Goal: Task Accomplishment & Management: Manage account settings

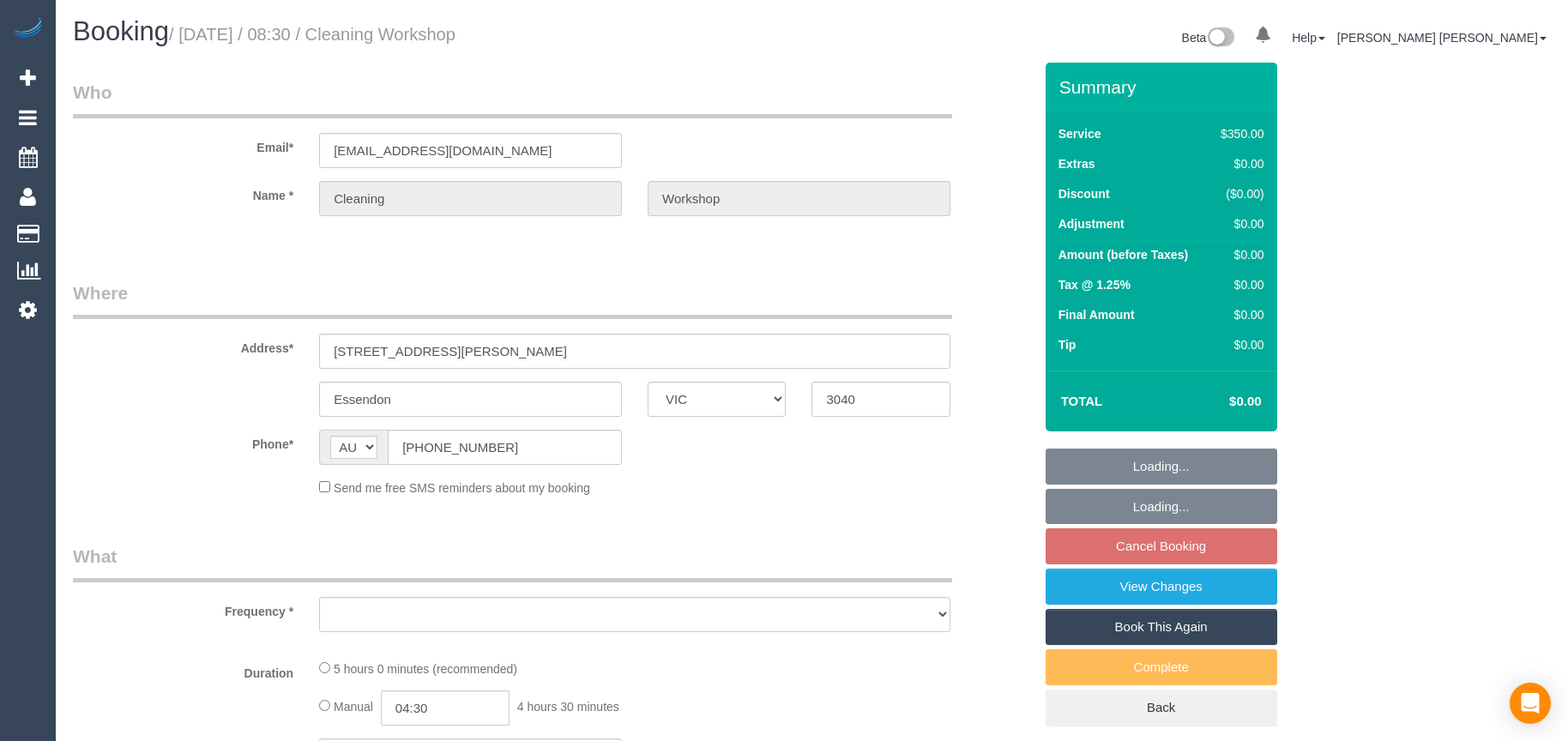
select select "VIC"
select select "300"
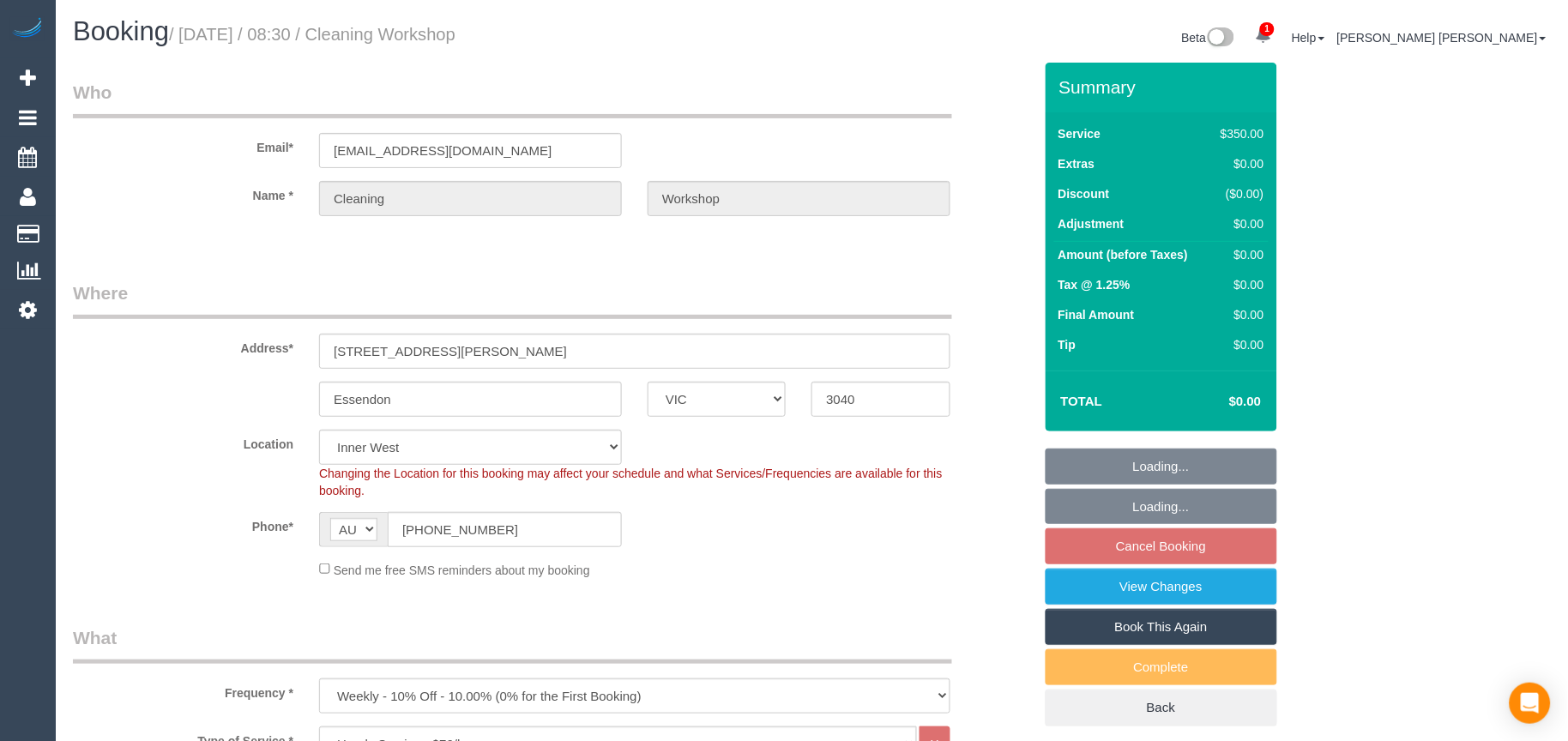
select select "object:854"
select select "number:28"
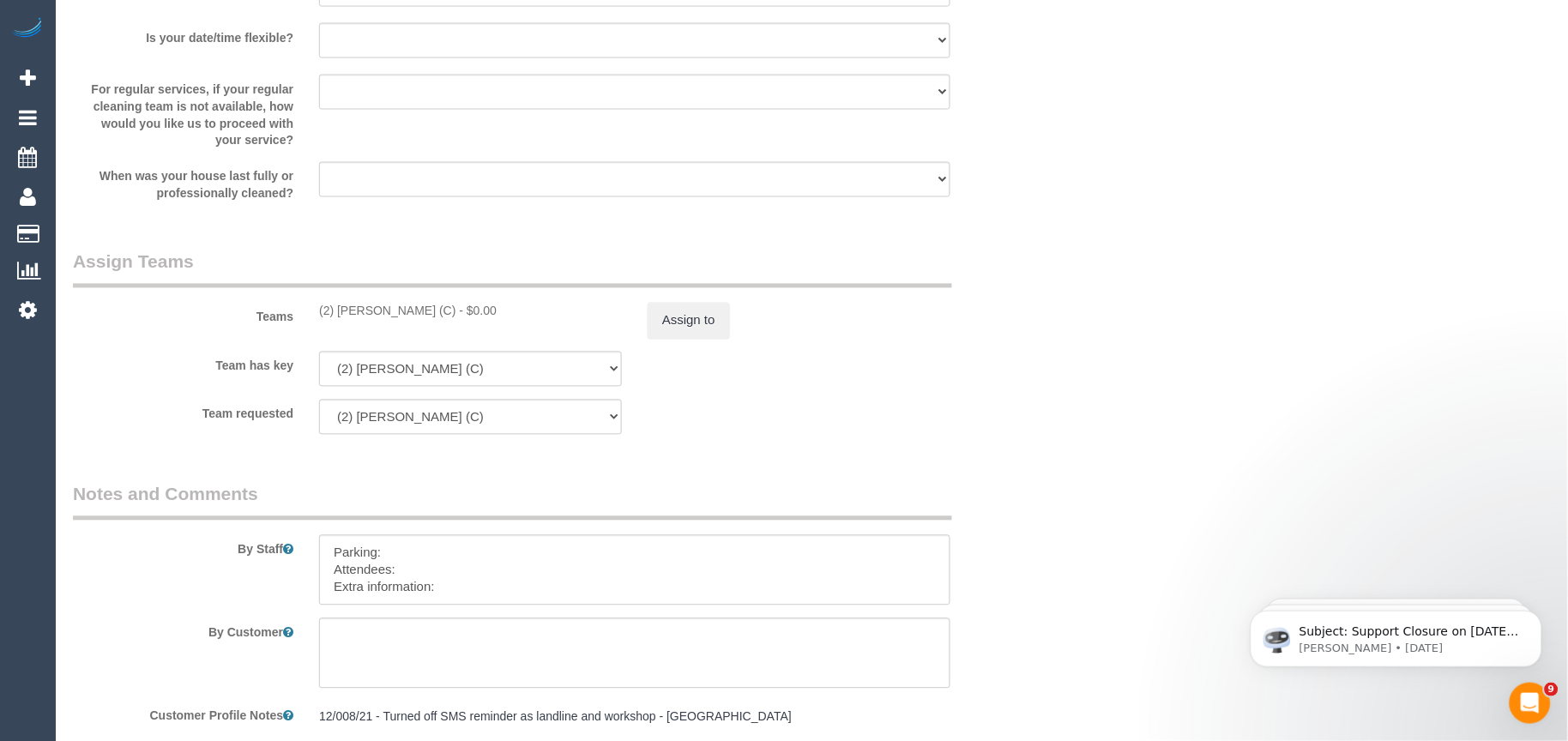
scroll to position [2668, 0]
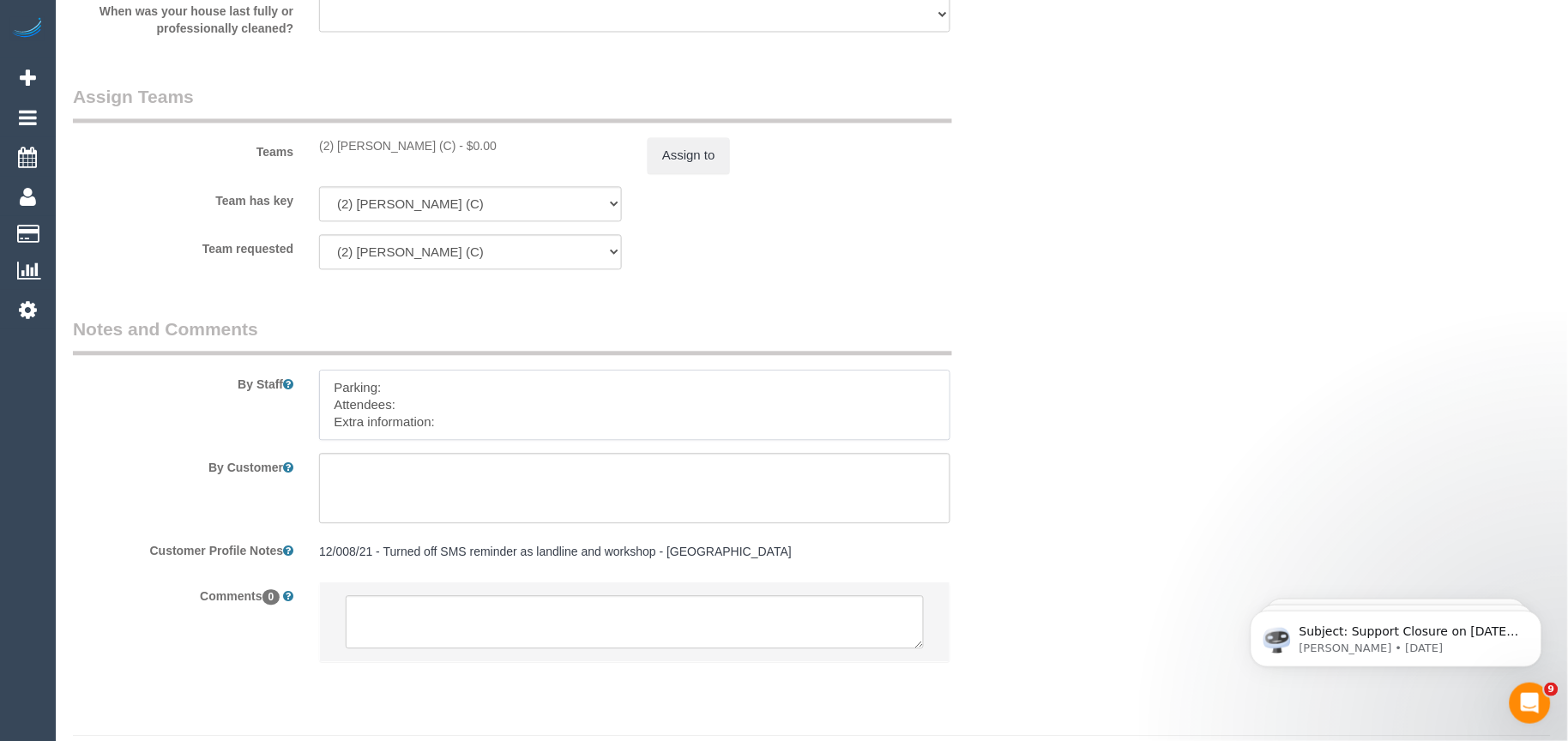
click at [477, 434] on textarea at bounding box center [634, 405] width 631 height 71
click at [468, 424] on textarea at bounding box center [634, 405] width 631 height 71
paste textarea "The candidates for [DATE] are [PERSON_NAME] (Co) [PHONE_NUMBER], [PERSON_NAME] …"
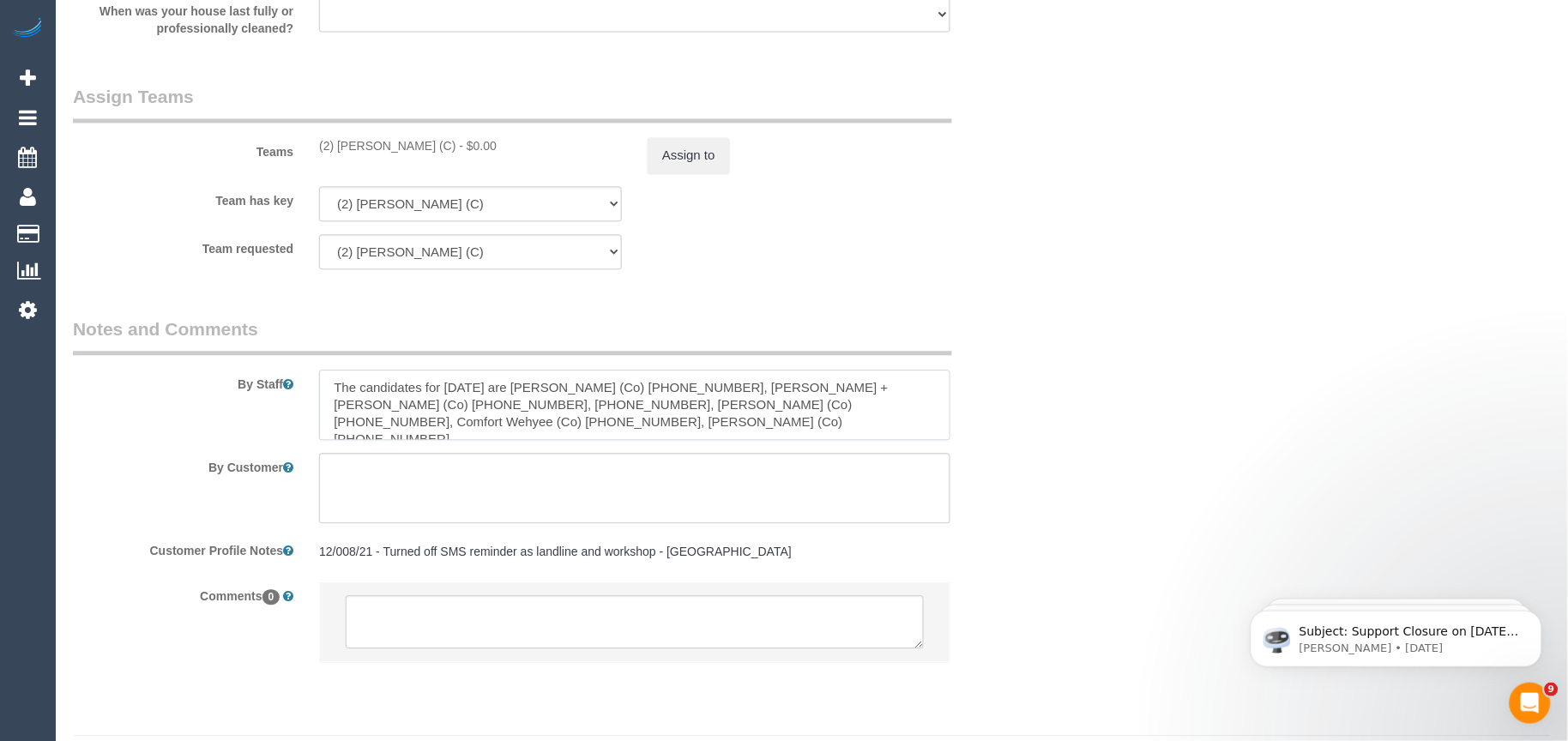
drag, startPoint x: 451, startPoint y: 438, endPoint x: 403, endPoint y: 418, distance: 52.0
click at [451, 438] on textarea at bounding box center [634, 405] width 631 height 71
click at [332, 404] on textarea at bounding box center [634, 405] width 631 height 71
paste textarea "Candidates Details:"
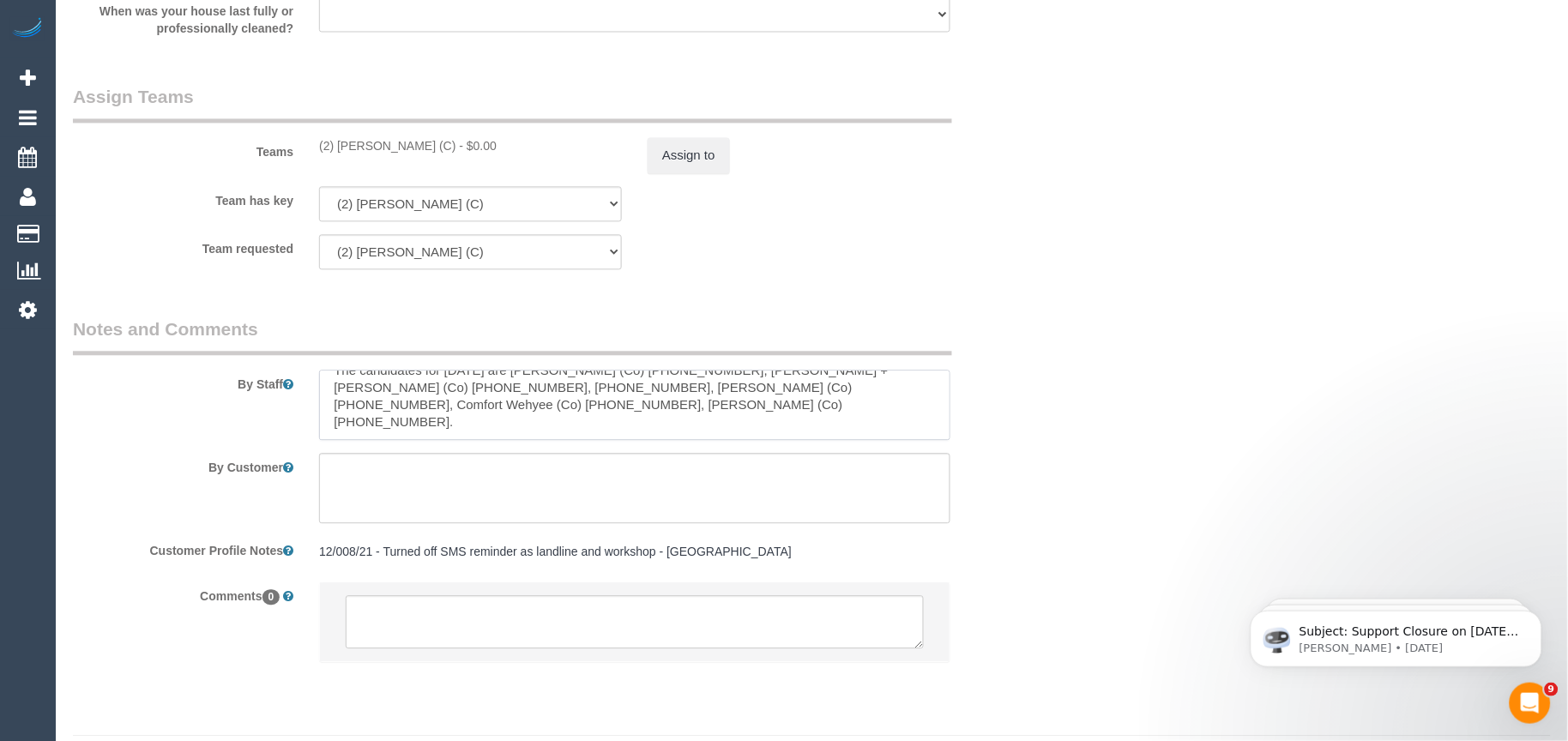
click at [765, 404] on textarea at bounding box center [634, 405] width 631 height 71
click at [577, 405] on textarea at bounding box center [634, 405] width 631 height 71
click at [755, 404] on textarea at bounding box center [634, 405] width 631 height 71
click at [672, 433] on textarea at bounding box center [634, 405] width 631 height 71
click at [584, 407] on textarea at bounding box center [634, 405] width 631 height 71
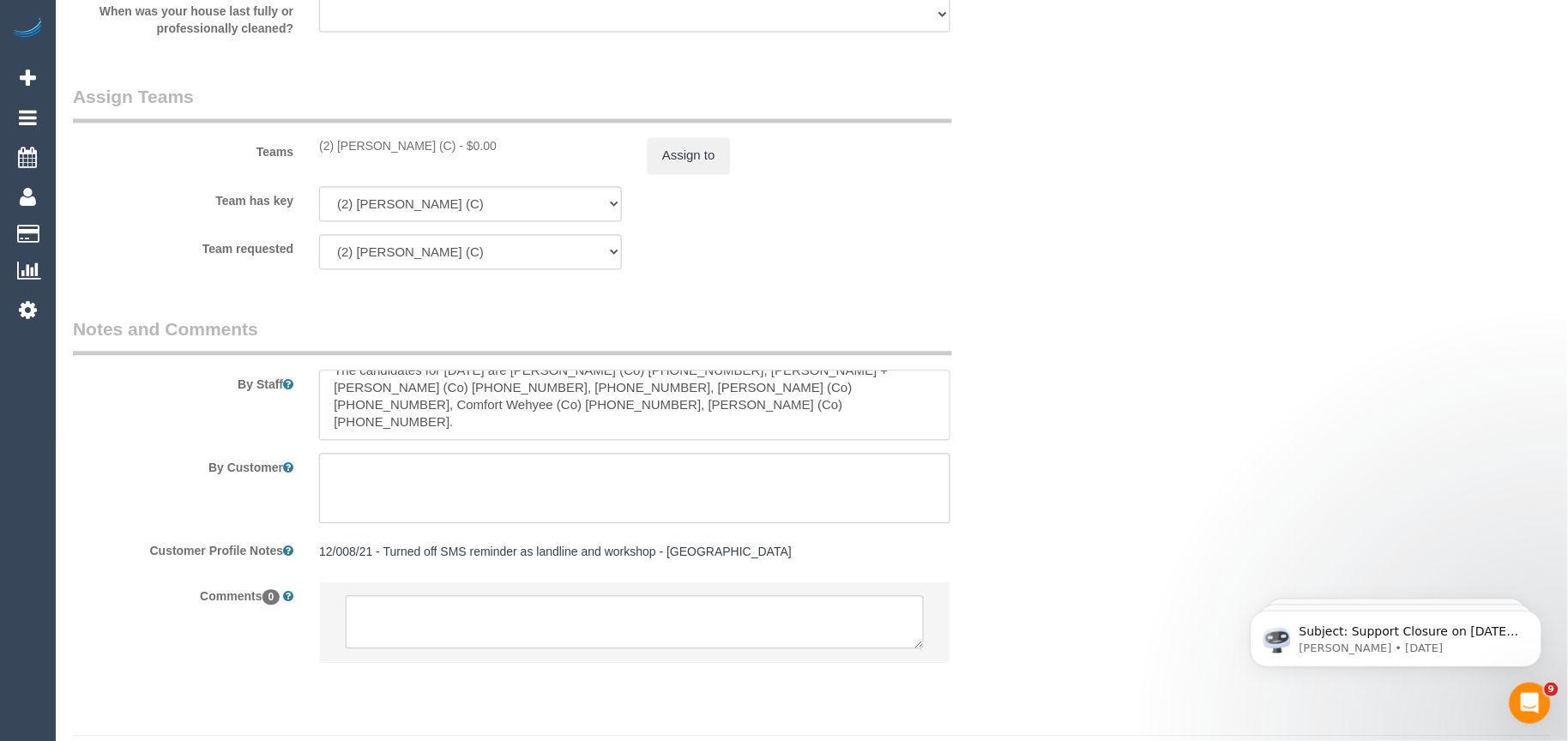
click at [886, 405] on textarea at bounding box center [634, 405] width 631 height 71
click at [579, 424] on textarea at bounding box center [634, 405] width 631 height 71
click at [794, 426] on textarea at bounding box center [634, 405] width 631 height 71
click at [475, 440] on textarea at bounding box center [634, 405] width 631 height 71
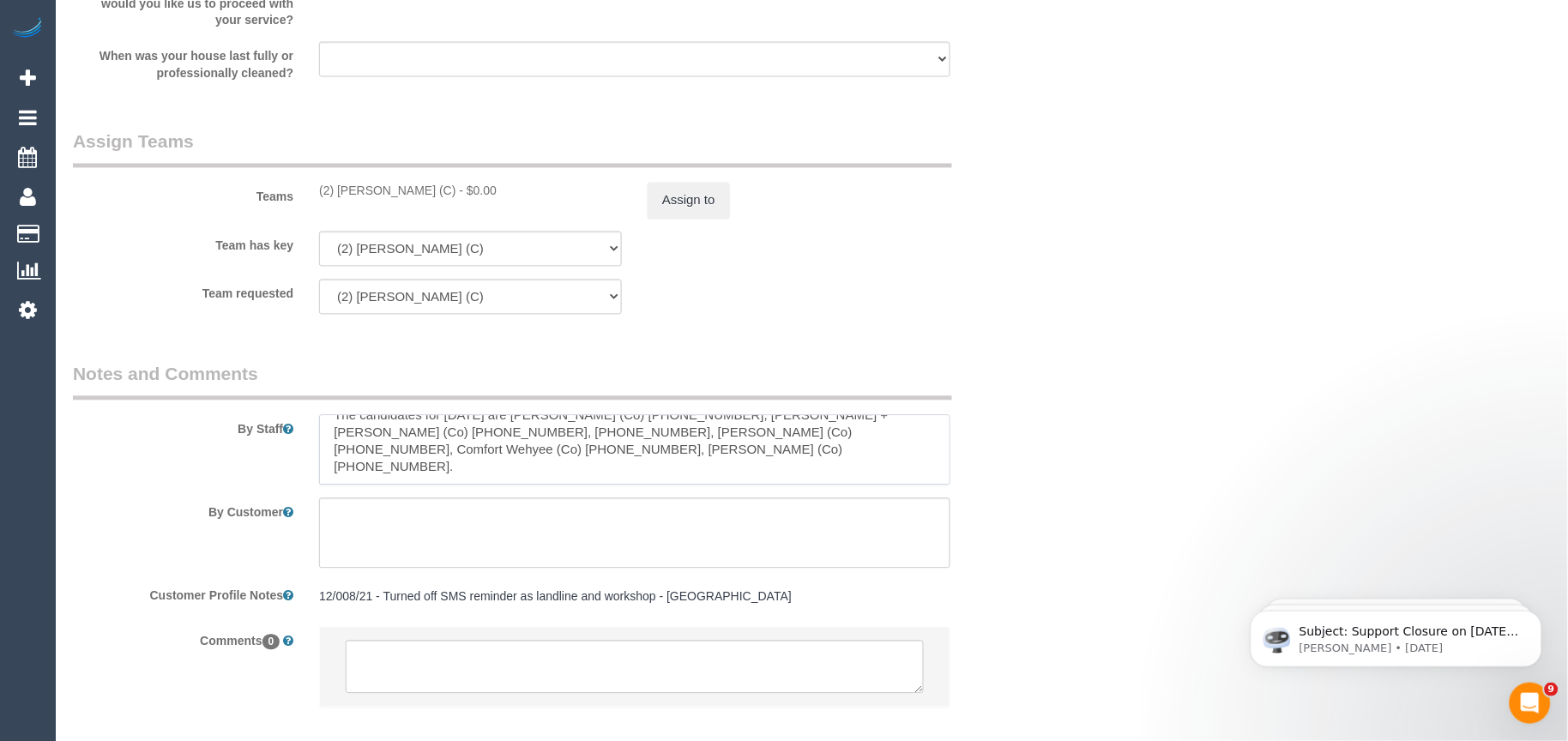
scroll to position [2668, 0]
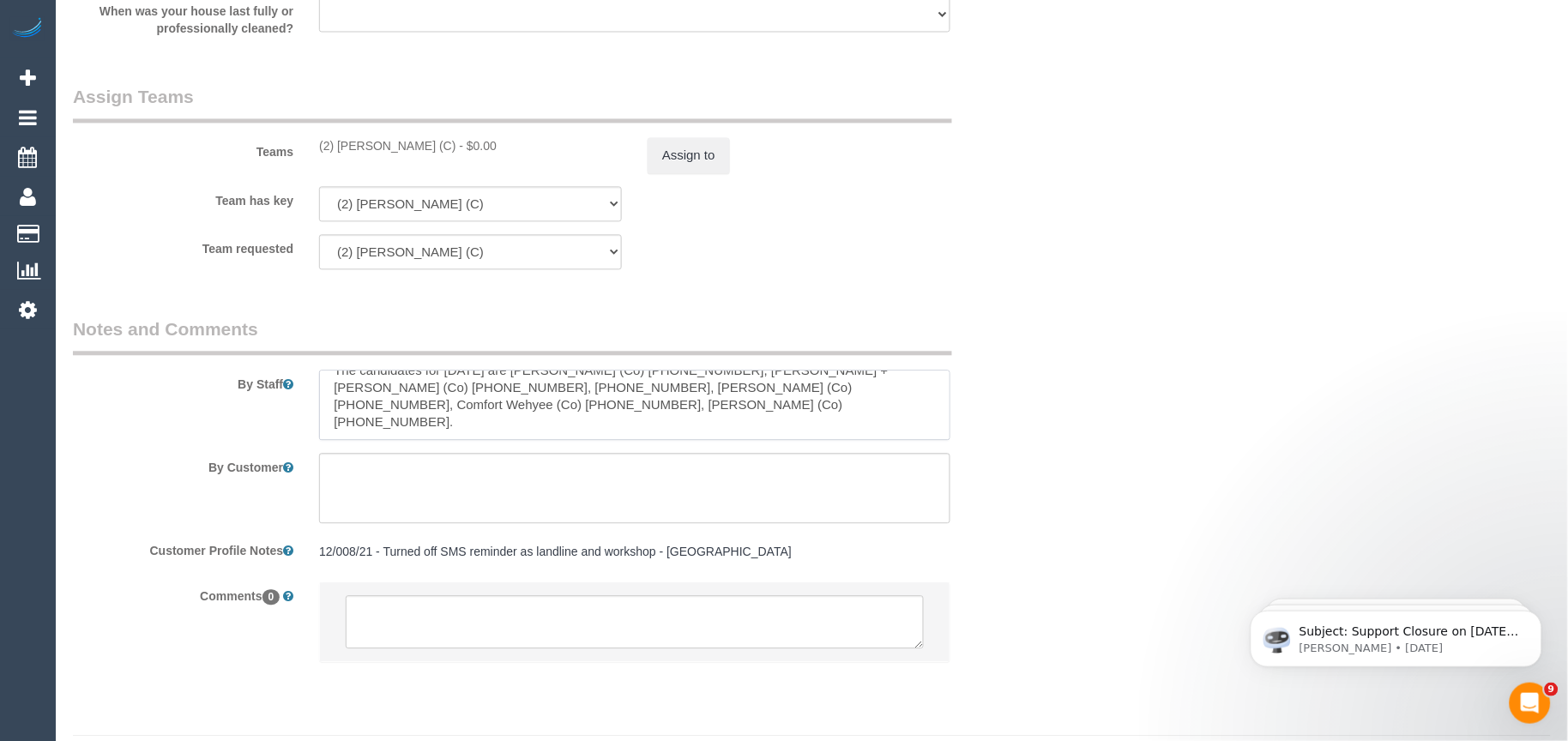
click at [478, 420] on textarea at bounding box center [634, 405] width 631 height 71
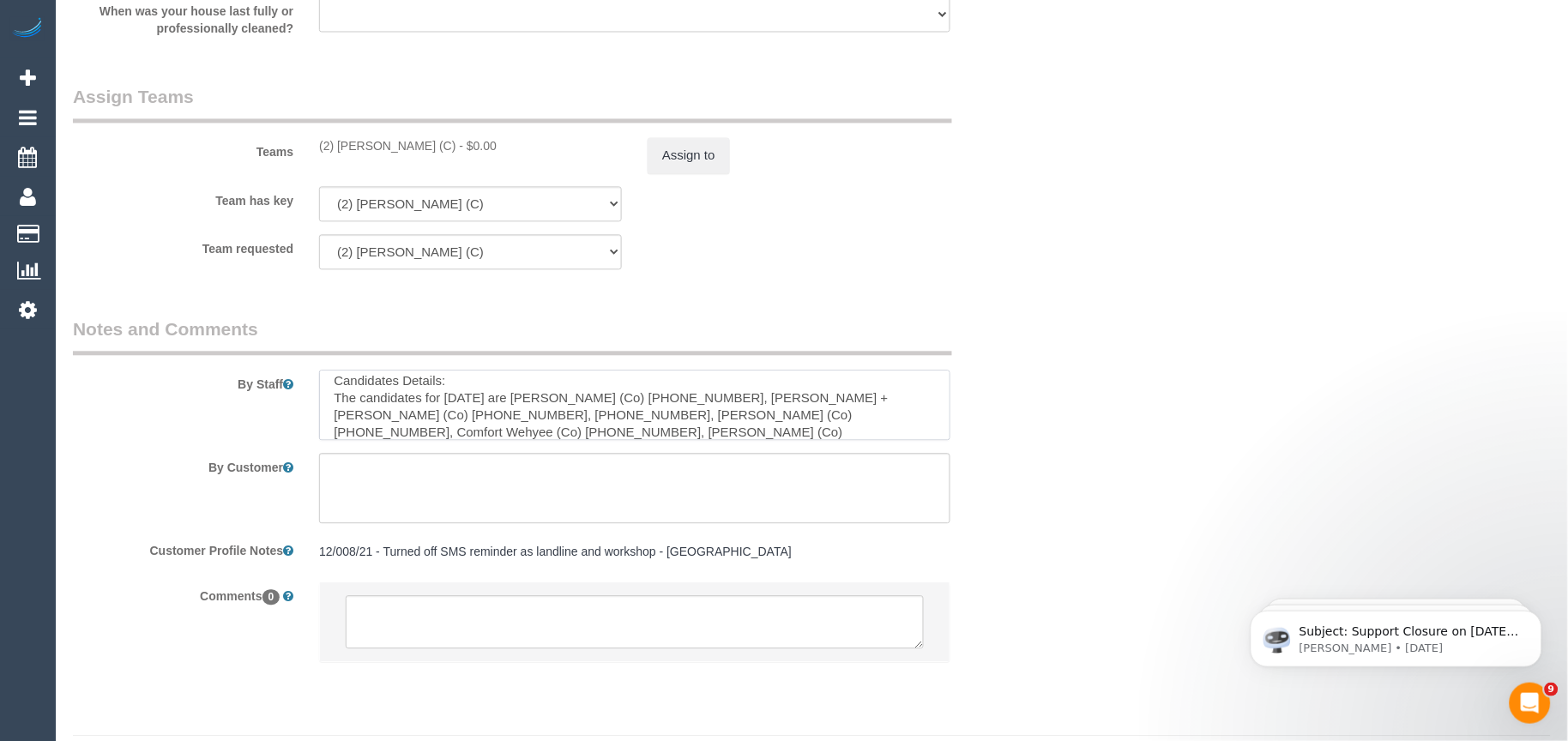
scroll to position [0, 0]
click at [460, 397] on textarea at bounding box center [634, 405] width 631 height 71
paste textarea "Workshop Customer's Name and Contact No.:"
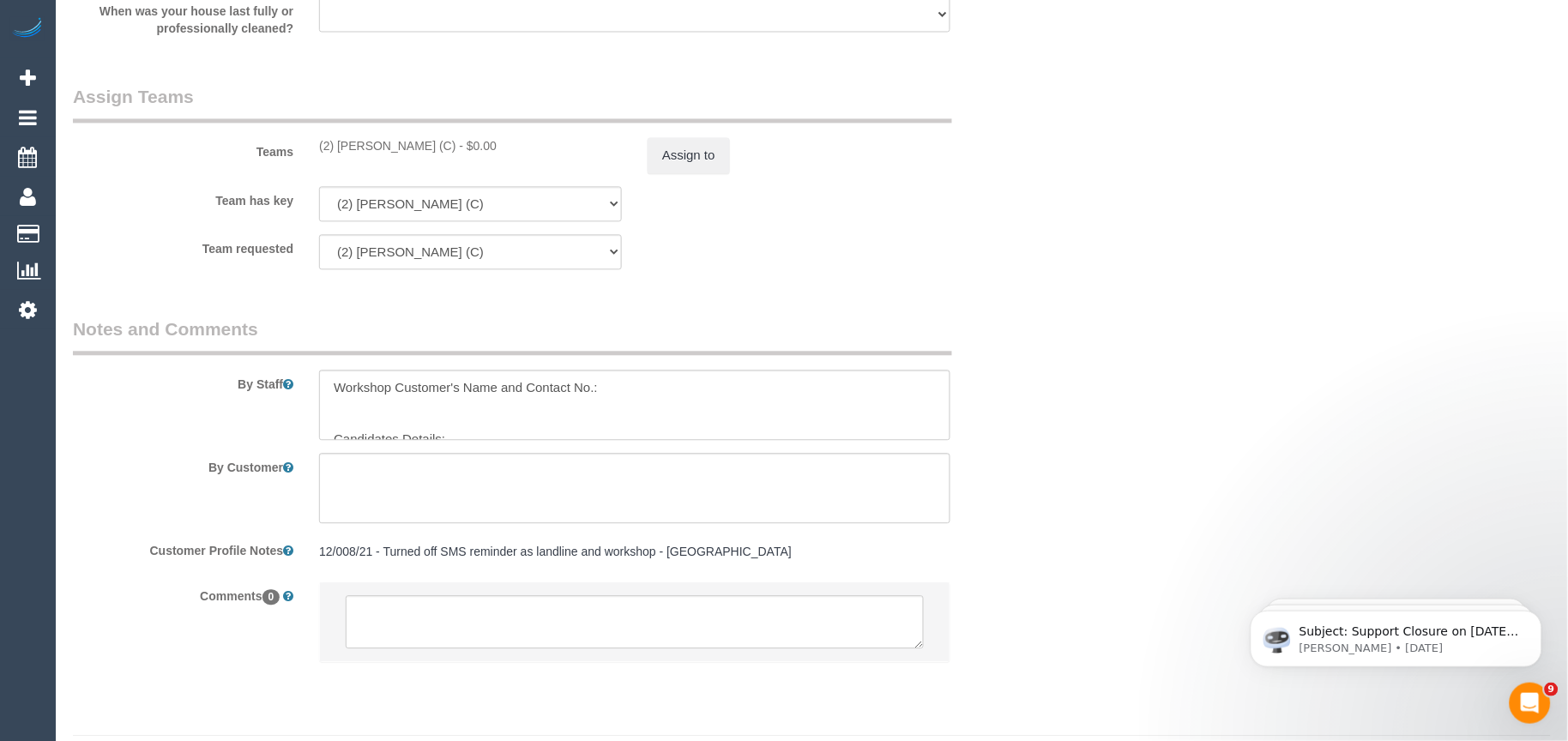
drag, startPoint x: 654, startPoint y: 334, endPoint x: 631, endPoint y: 421, distance: 90.0
click at [631, 421] on textarea at bounding box center [634, 405] width 631 height 71
paste textarea "Grace"
paste textarea "419858681"
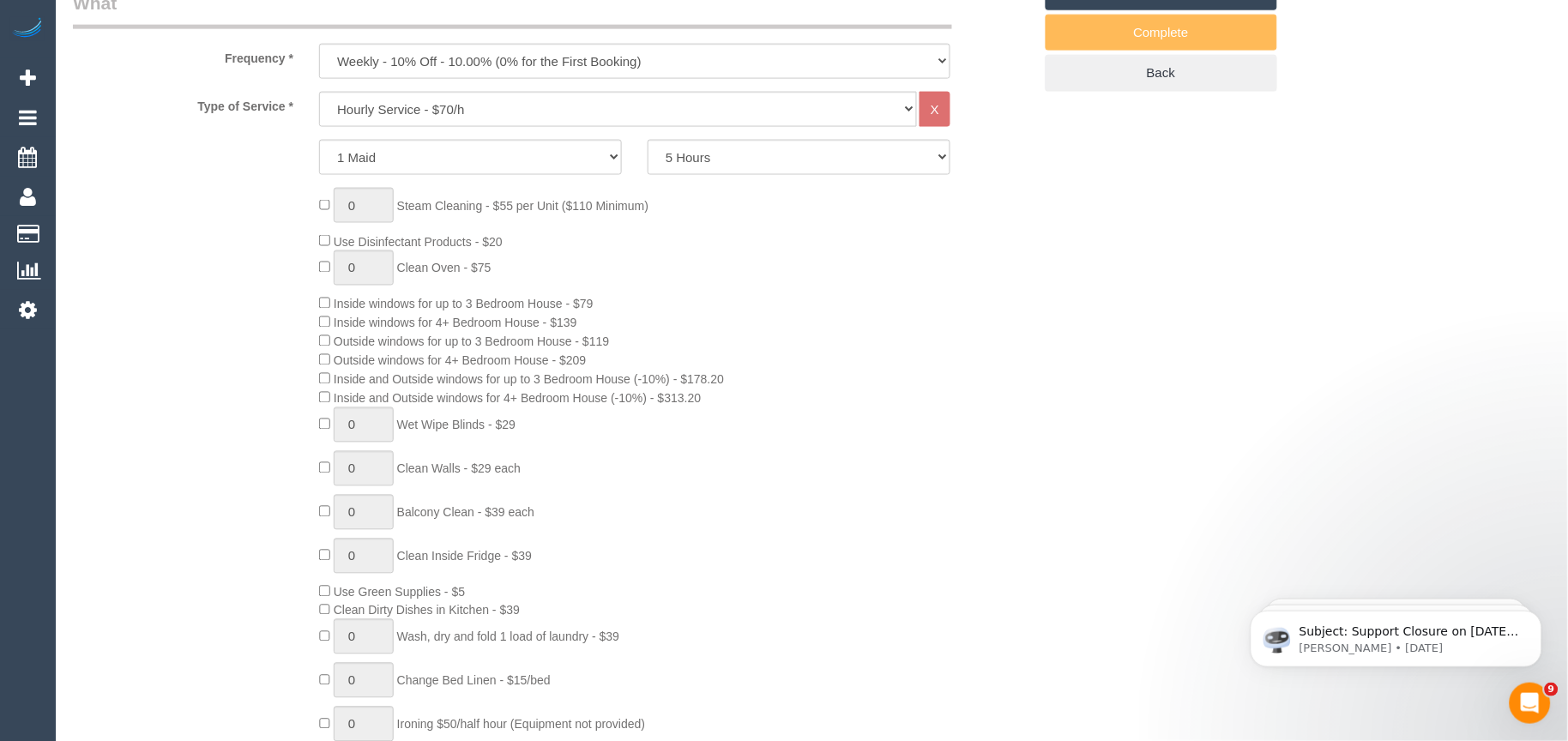
scroll to position [691, 0]
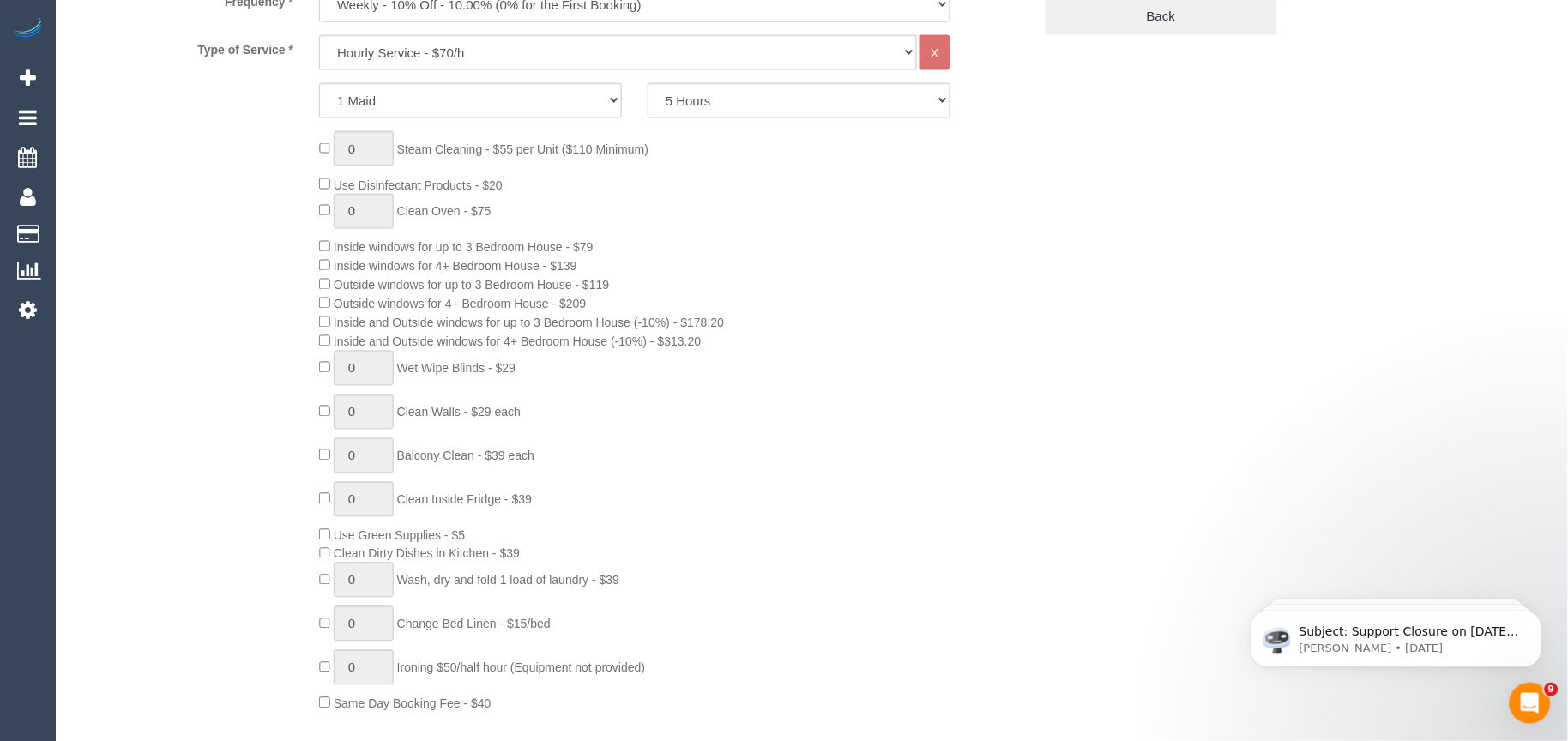
type textarea "Workshop Customer's Name and Contact No.: [PERSON_NAME] - [PHONE_NUMBER] Candid…"
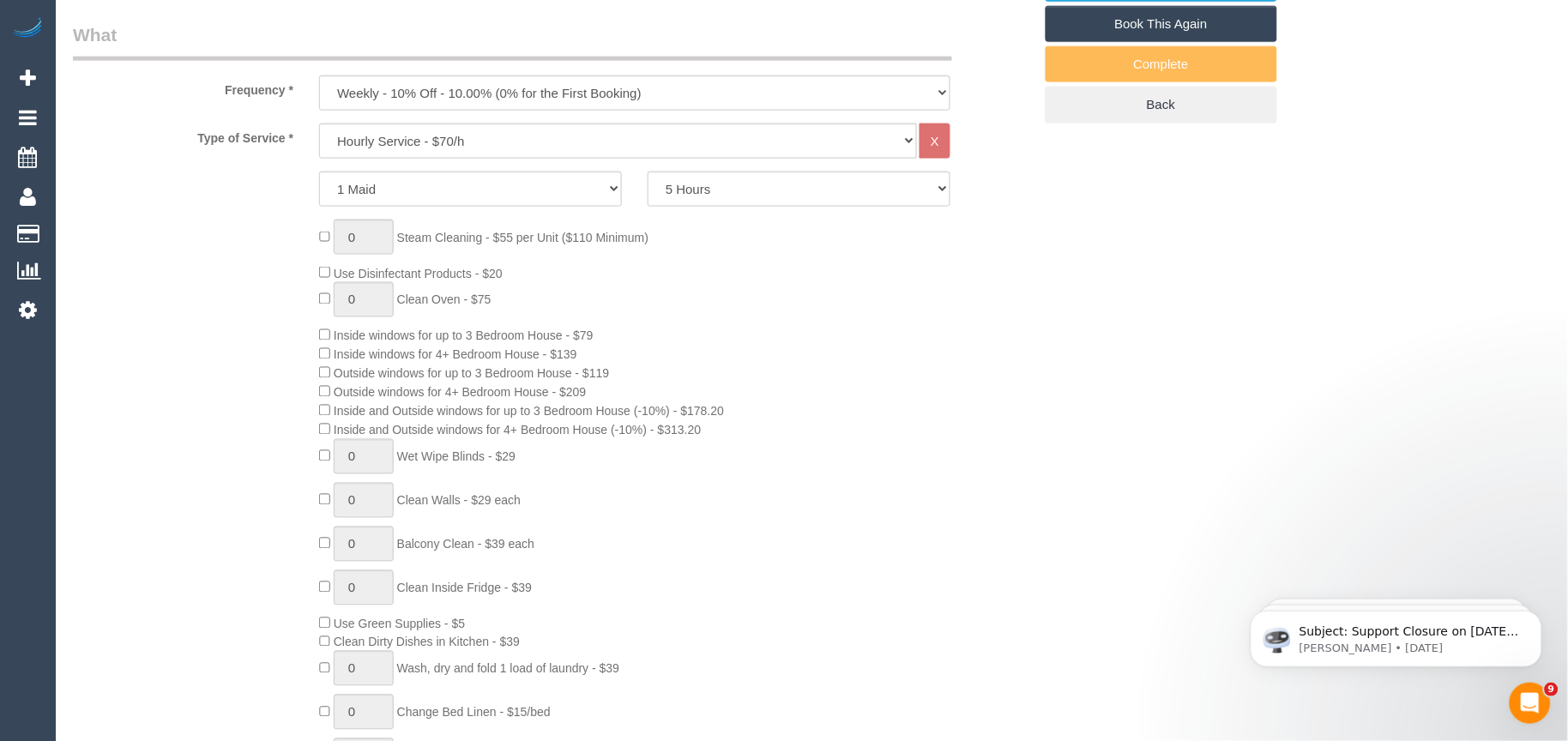
scroll to position [0, 0]
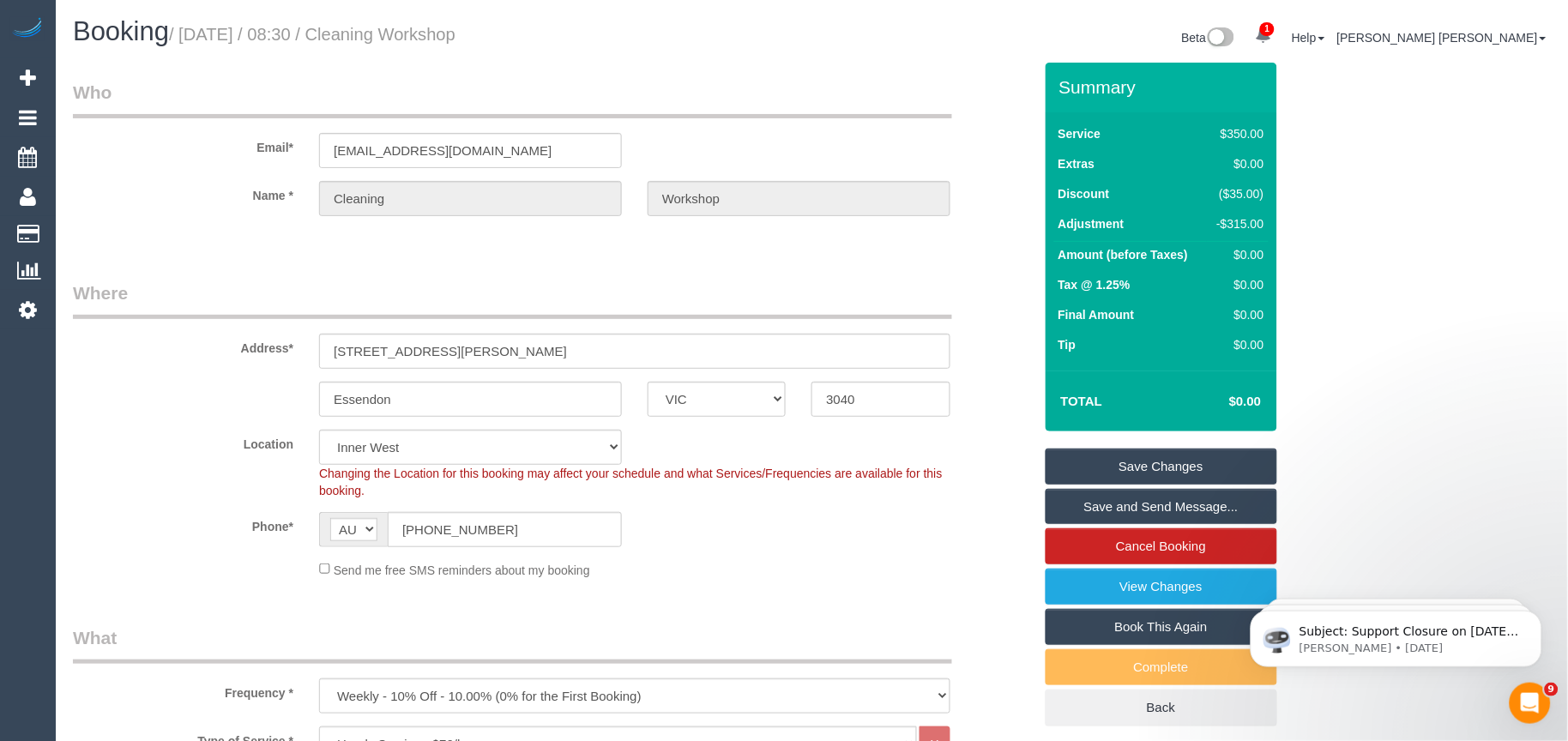
click at [1137, 474] on link "Save Changes" at bounding box center [1161, 466] width 232 height 36
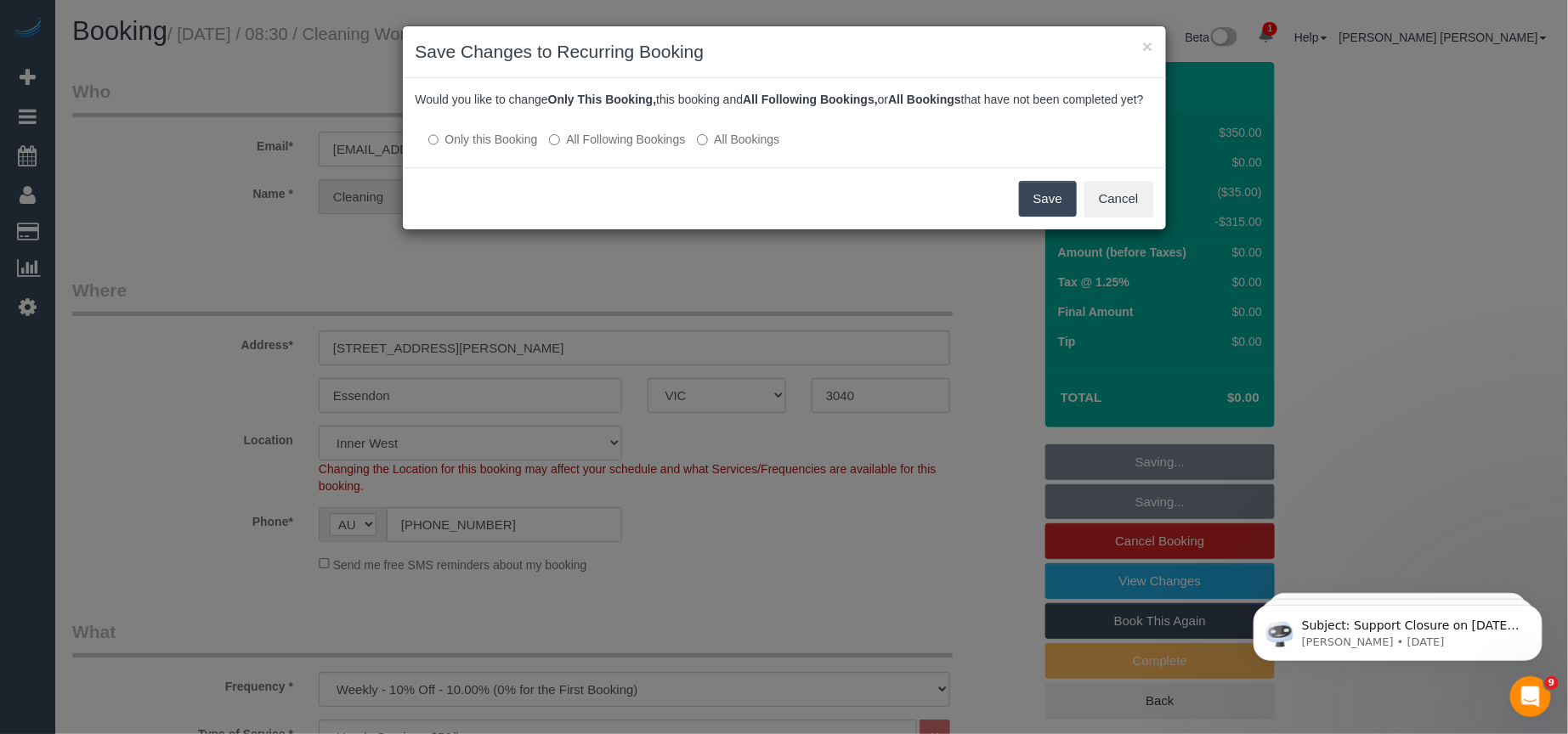
drag, startPoint x: 837, startPoint y: 206, endPoint x: 913, endPoint y: 204, distance: 76.0
click at [837, 206] on div "Save Cancel" at bounding box center [785, 198] width 764 height 62
click at [1044, 217] on button "Save" at bounding box center [1048, 199] width 58 height 36
